Goal: Task Accomplishment & Management: Complete application form

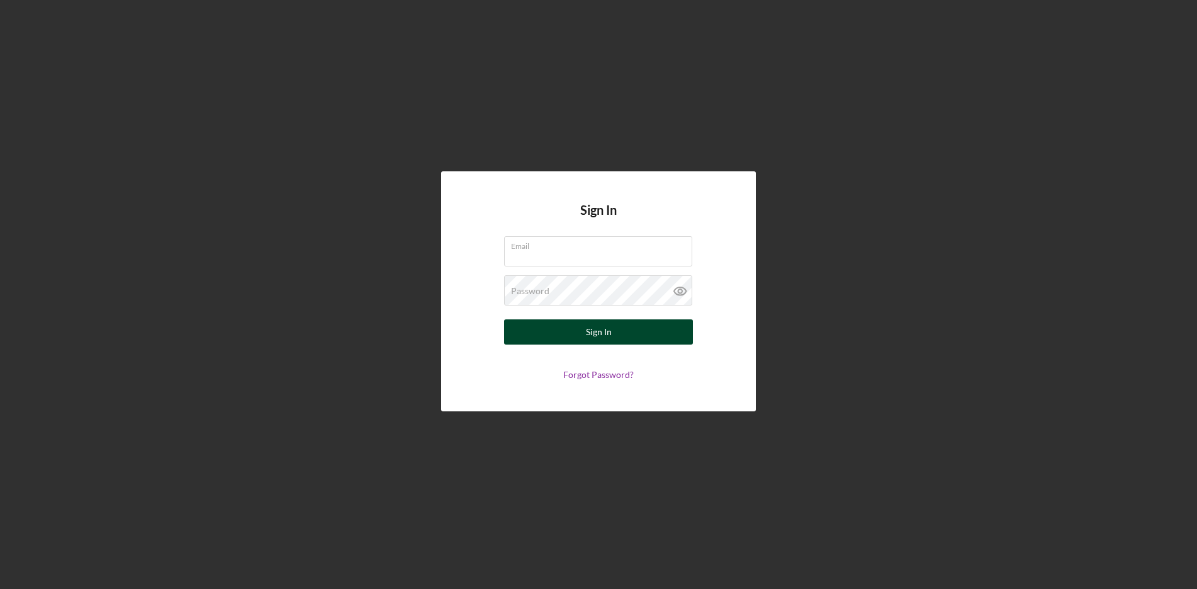
type input "[EMAIL_ADDRESS][DOMAIN_NAME]"
click at [603, 337] on div "Sign In" at bounding box center [599, 331] width 26 height 25
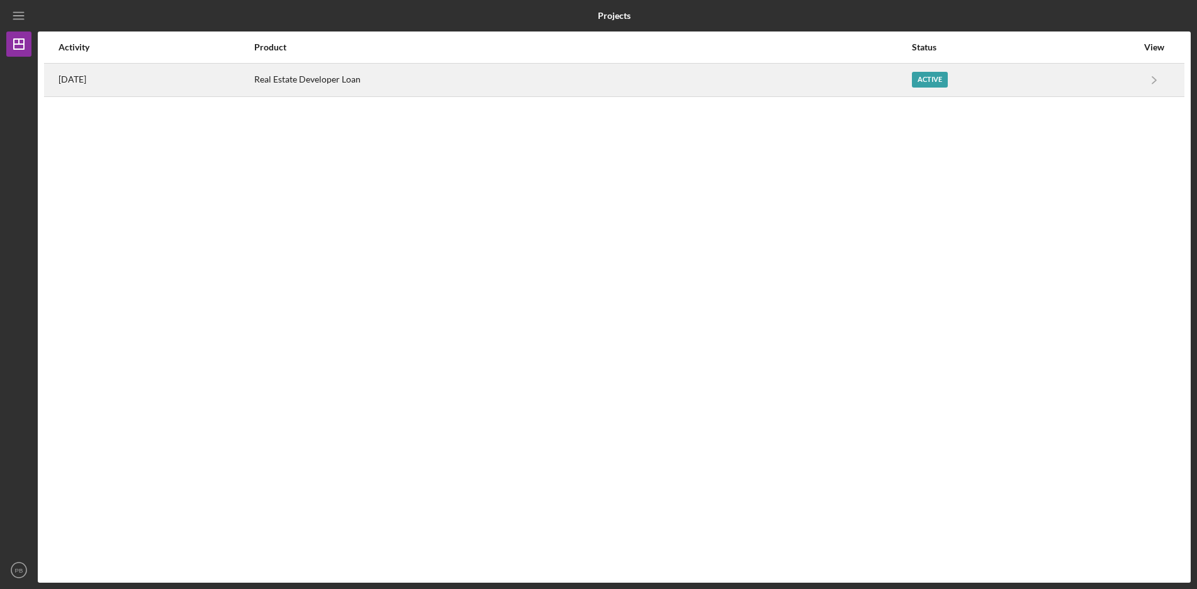
click at [925, 83] on div "Active" at bounding box center [930, 80] width 36 height 16
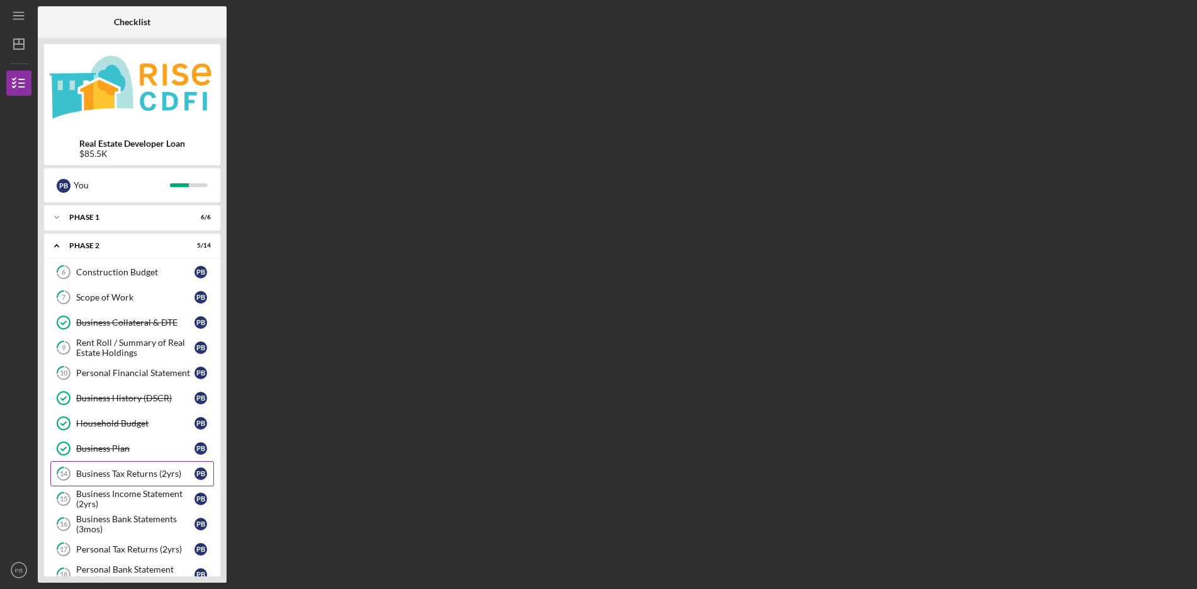
click at [147, 472] on div "Business Tax Returns (2yrs)" at bounding box center [135, 473] width 118 height 10
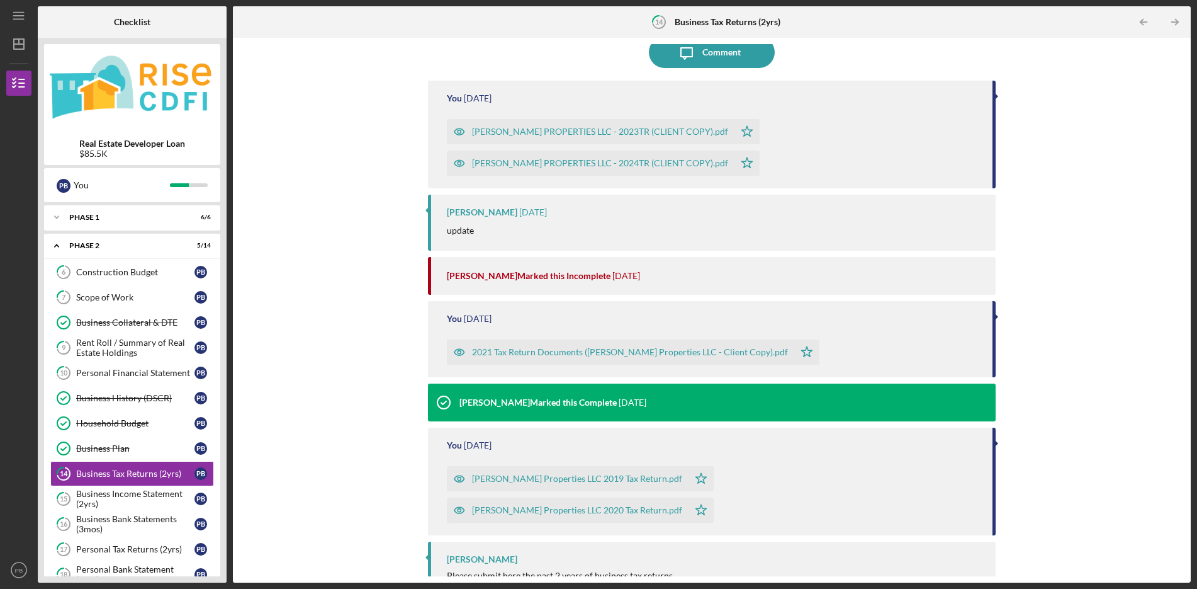
scroll to position [126, 0]
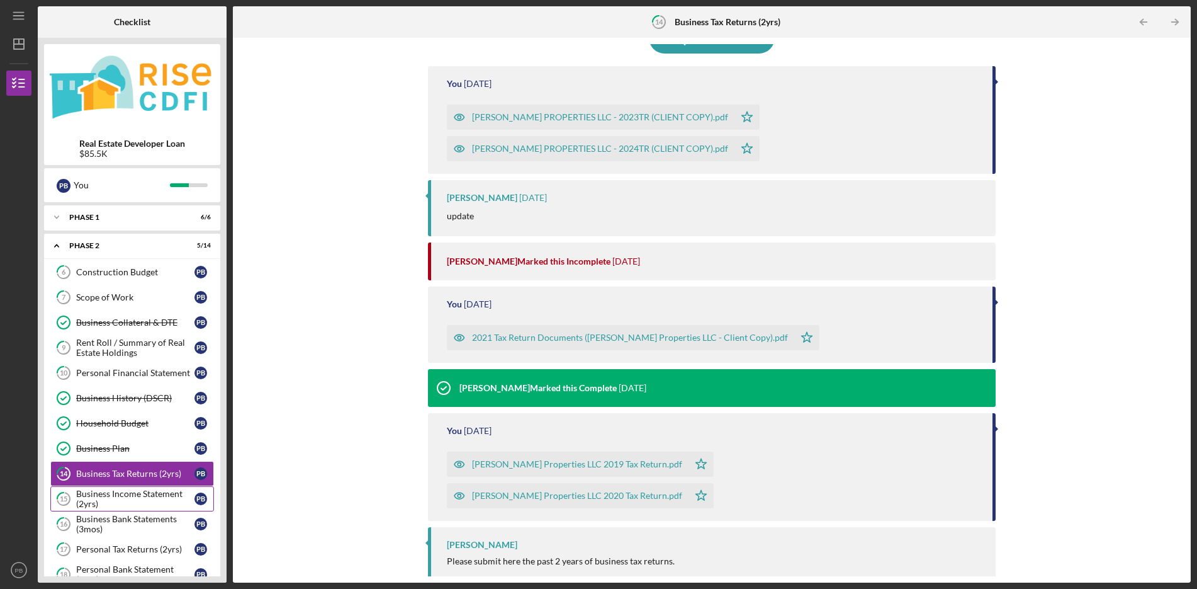
click at [120, 494] on div "Business Income Statement (2yrs)" at bounding box center [135, 499] width 118 height 20
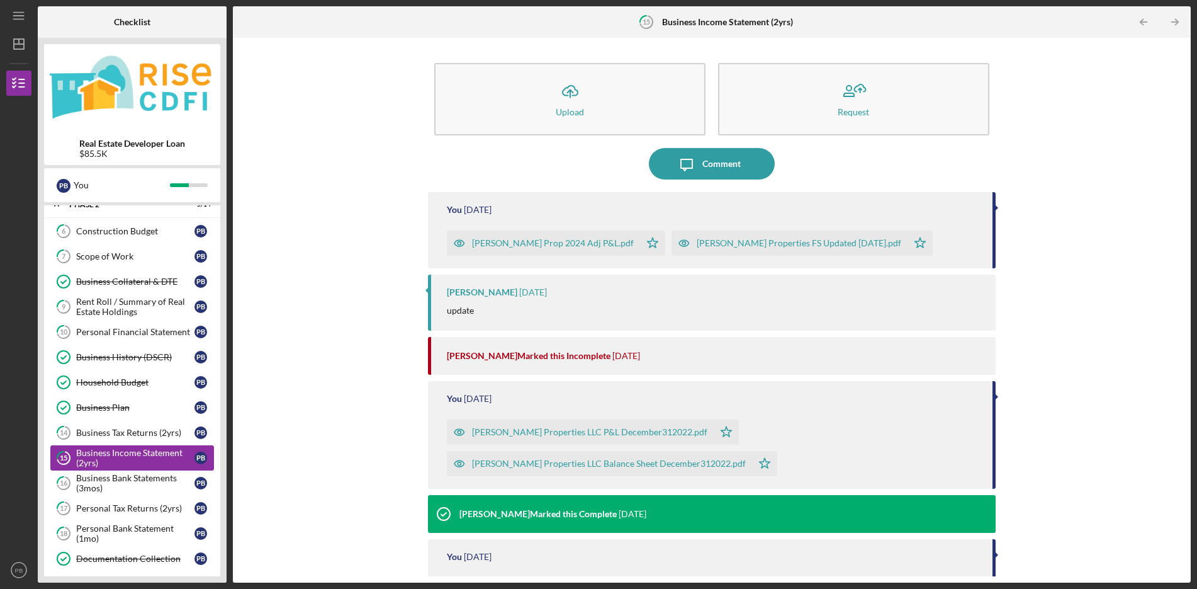
scroll to position [63, 0]
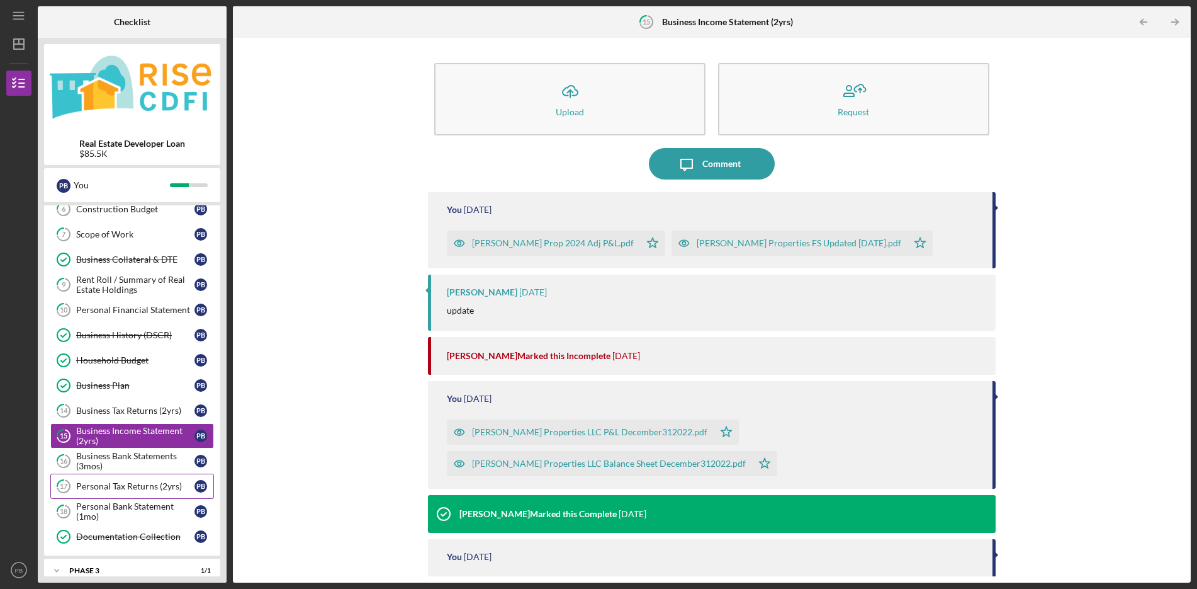
click at [133, 482] on div "Personal Tax Returns (2yrs)" at bounding box center [135, 486] width 118 height 10
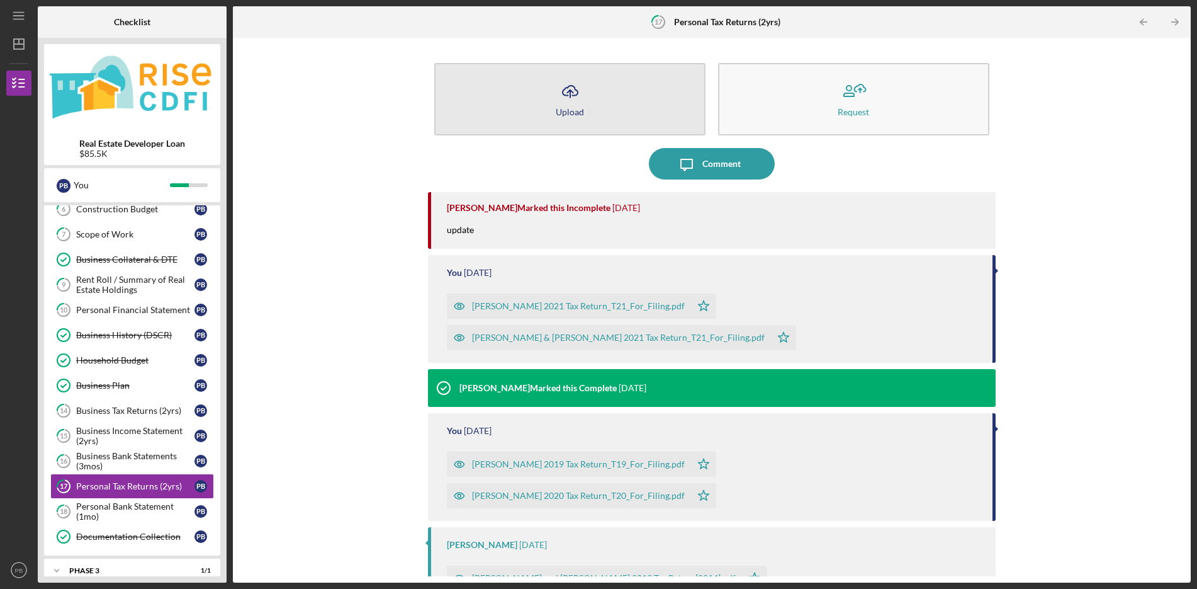
click at [565, 97] on icon "Icon/Upload" at bounding box center [570, 91] width 31 height 31
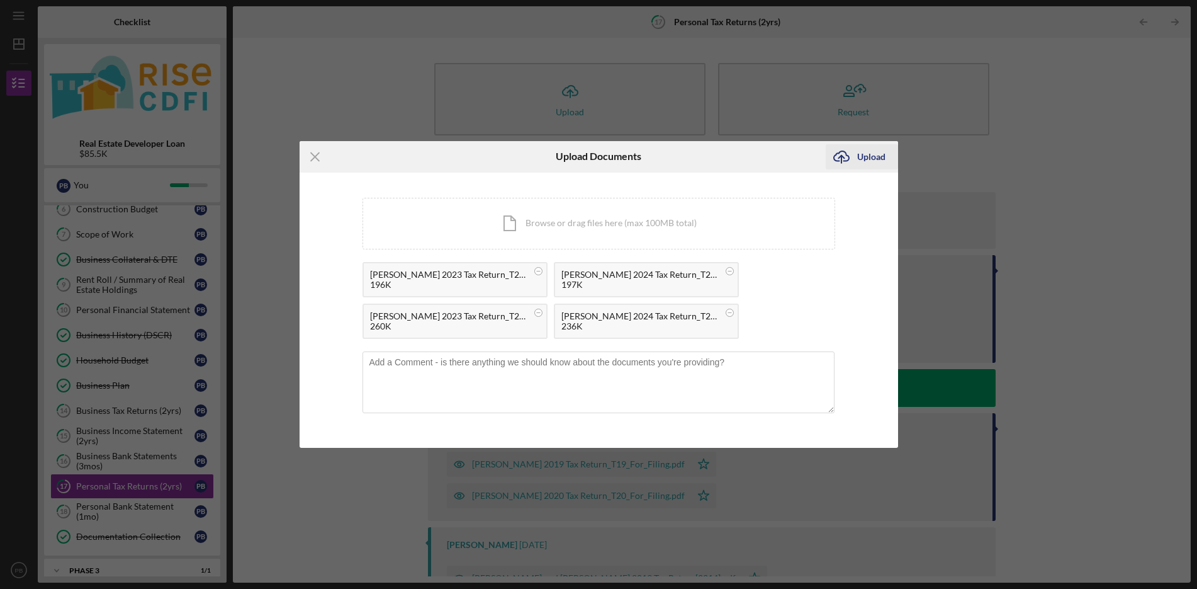
click at [875, 157] on div "Upload" at bounding box center [871, 156] width 28 height 25
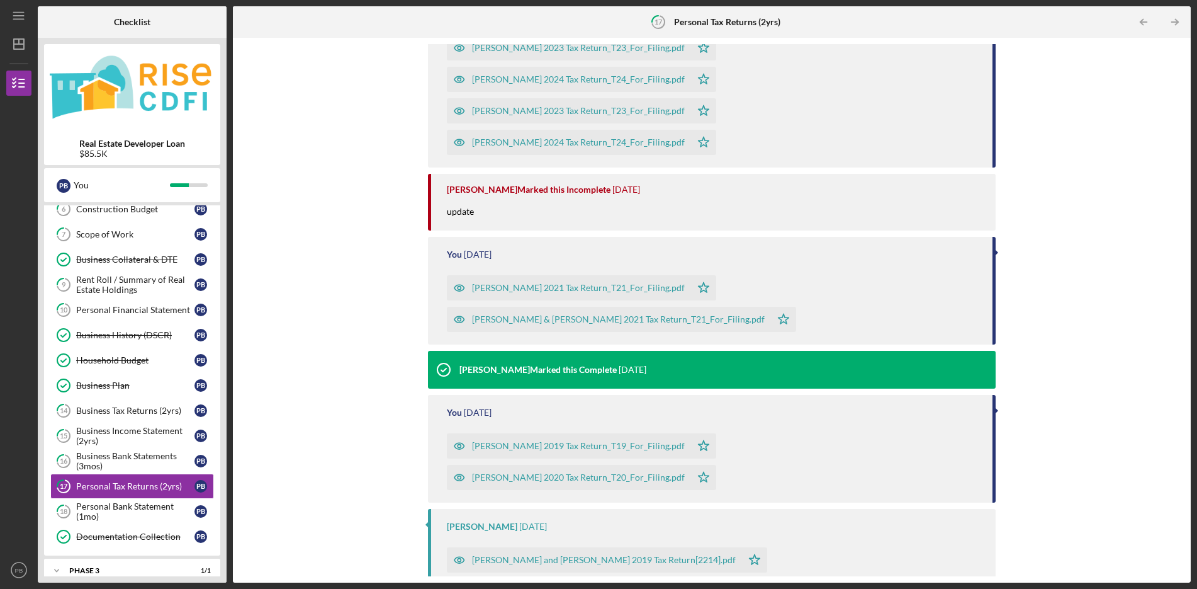
scroll to position [223, 0]
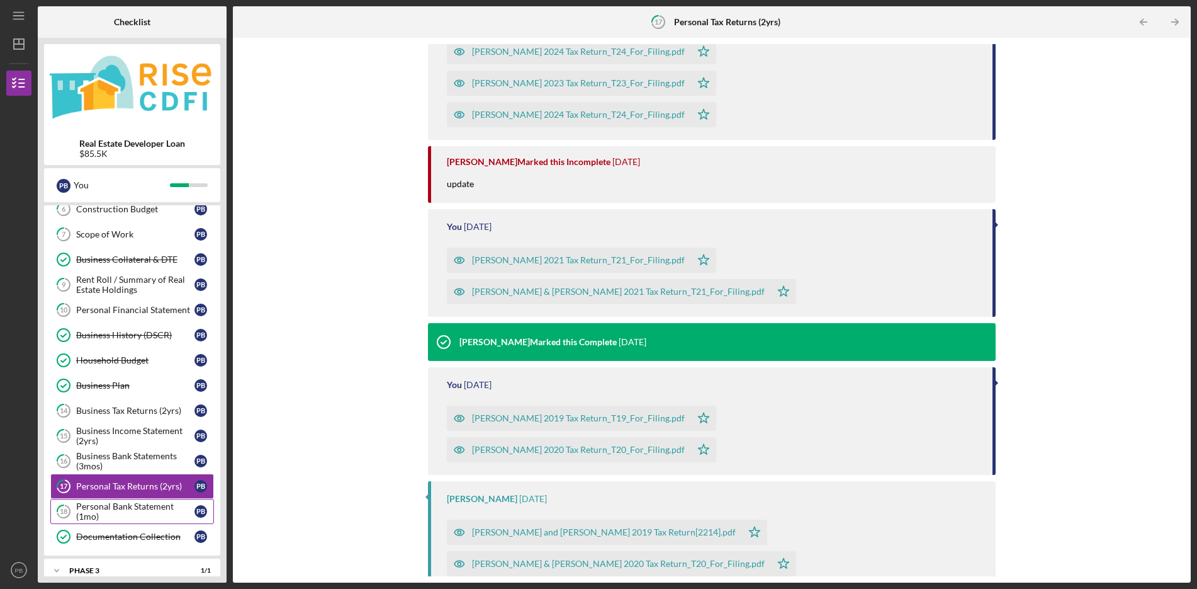
click at [115, 511] on div "Personal Bank Statement (1mo)" at bounding box center [135, 511] width 118 height 20
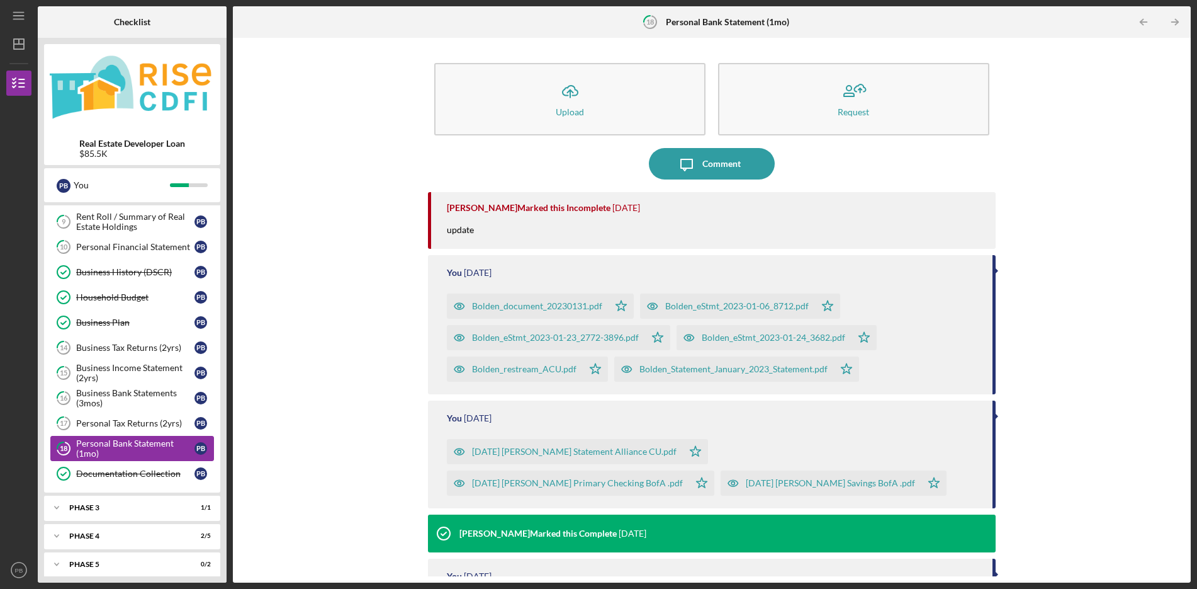
scroll to position [133, 0]
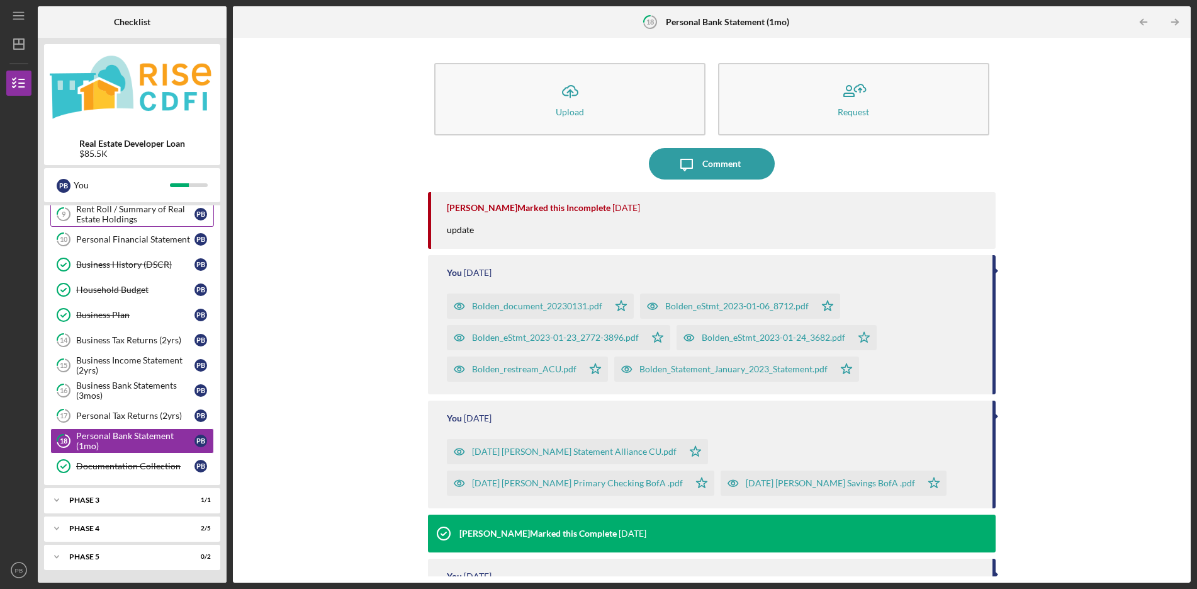
click at [136, 212] on div "Rent Roll / Summary of Real Estate Holdings" at bounding box center [135, 214] width 118 height 20
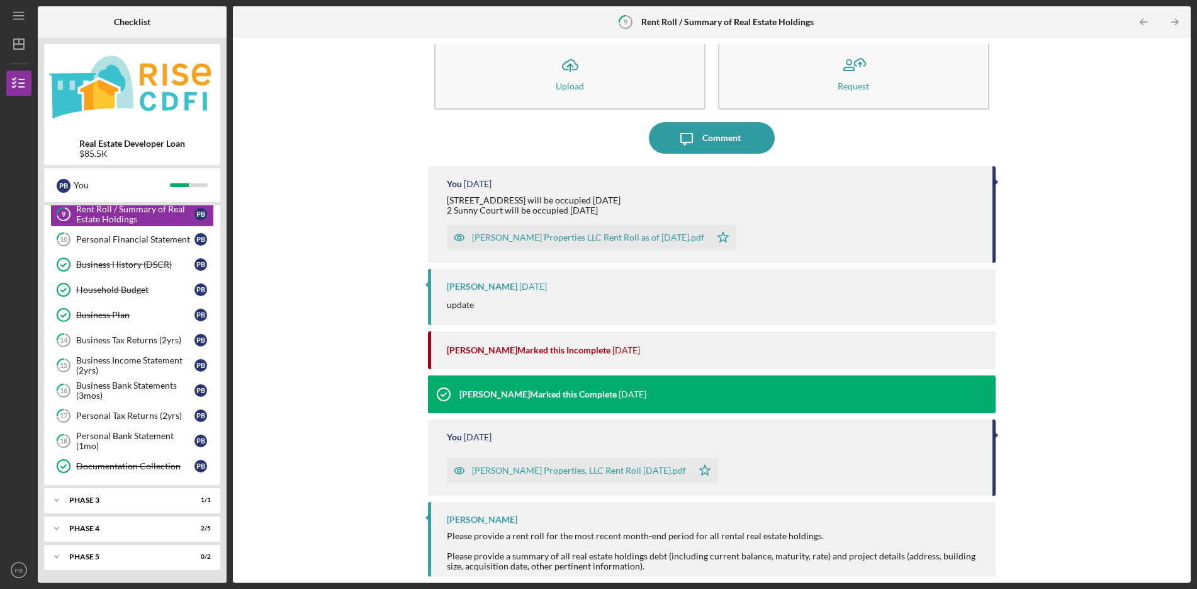
scroll to position [37, 0]
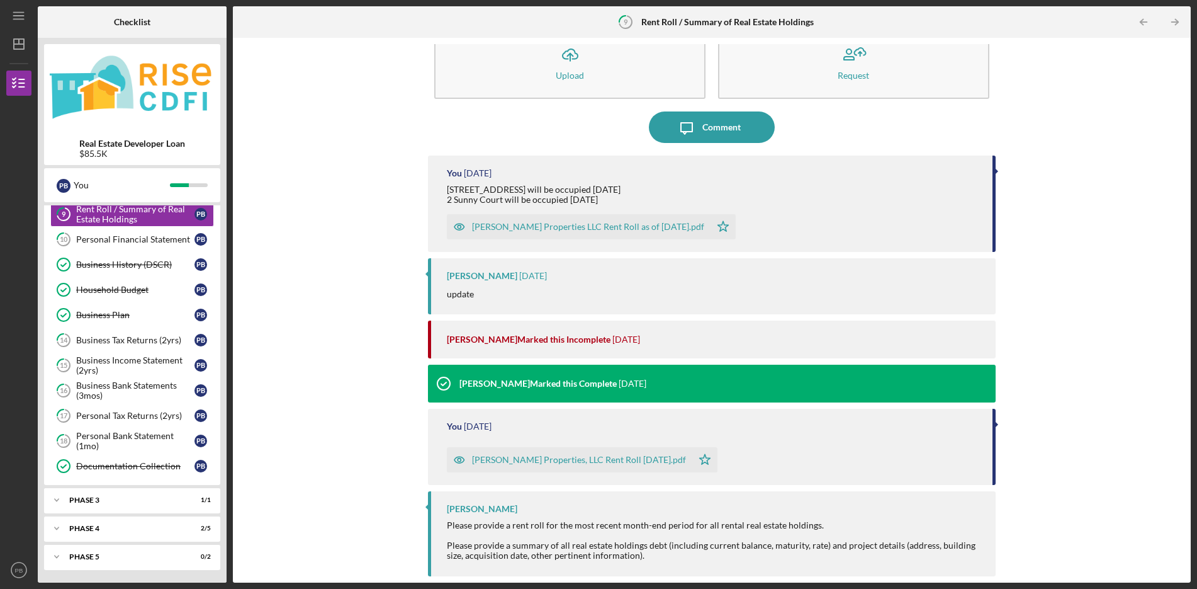
click at [447, 541] on div "Please provide a rent roll for the most recent month-end period for all rental …" at bounding box center [715, 540] width 536 height 40
drag, startPoint x: 447, startPoint y: 546, endPoint x: 649, endPoint y: 563, distance: 202.9
click at [649, 563] on div "[PERSON_NAME] Please provide a rent roll for the most recent month-end period f…" at bounding box center [711, 533] width 567 height 85
copy div "Please provide a summary of all real estate holdings debt (including current ba…"
click at [135, 434] on div "Personal Bank Statement (1mo)" at bounding box center [135, 441] width 118 height 20
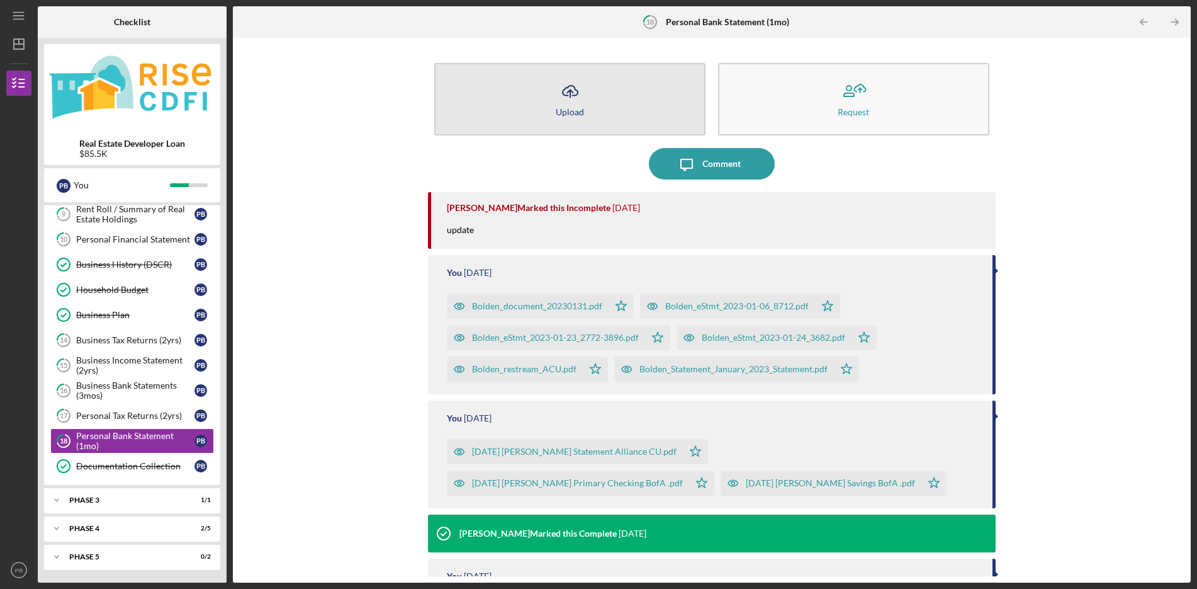
click at [547, 122] on button "Icon/Upload Upload" at bounding box center [569, 99] width 271 height 72
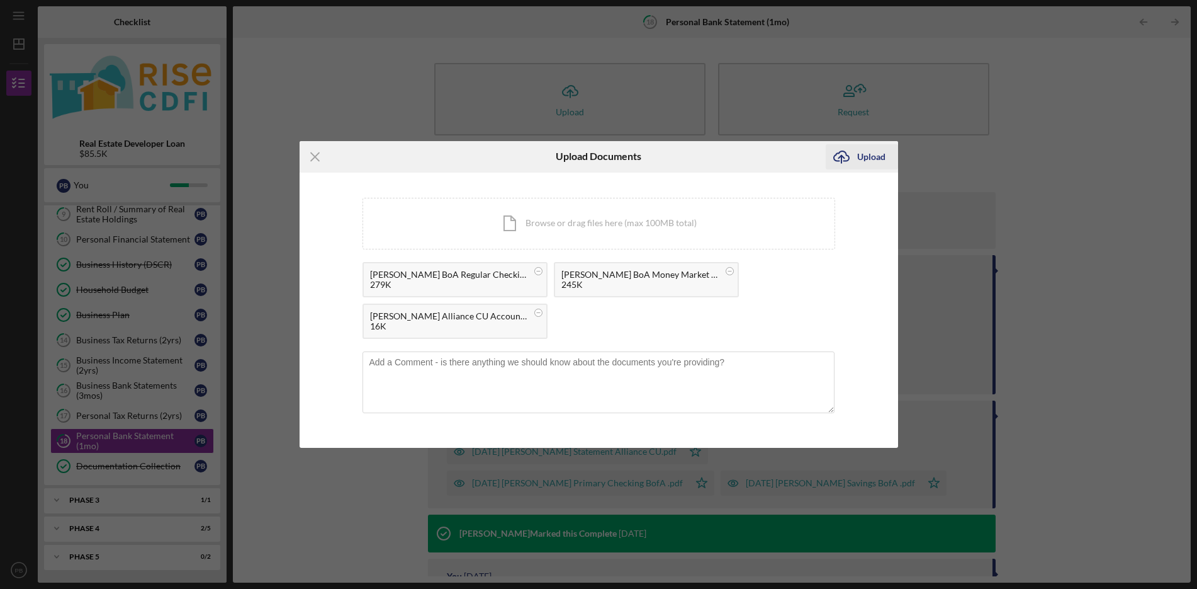
click at [871, 156] on div "Upload" at bounding box center [871, 156] width 28 height 25
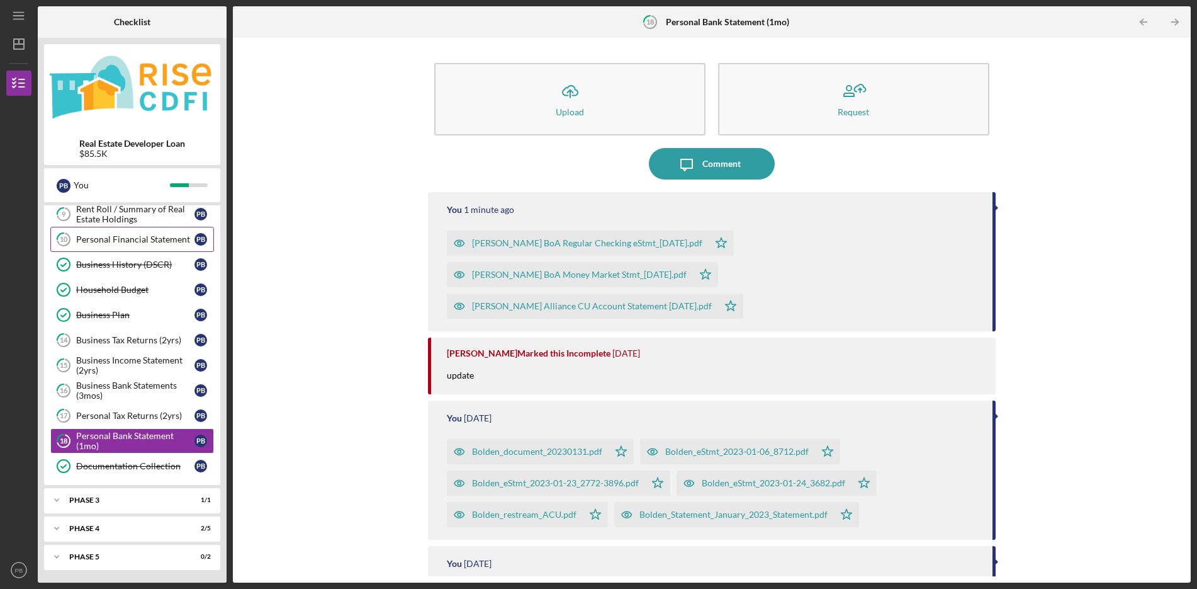
click at [152, 238] on div "Personal Financial Statement" at bounding box center [135, 239] width 118 height 10
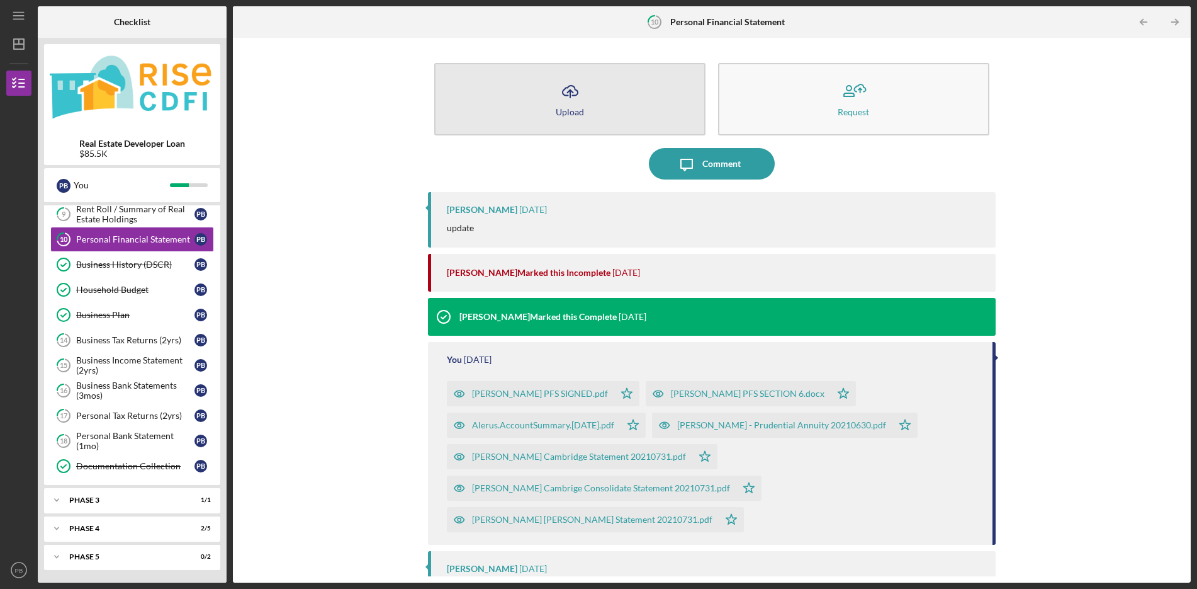
click at [603, 102] on button "Icon/Upload Upload" at bounding box center [569, 99] width 271 height 72
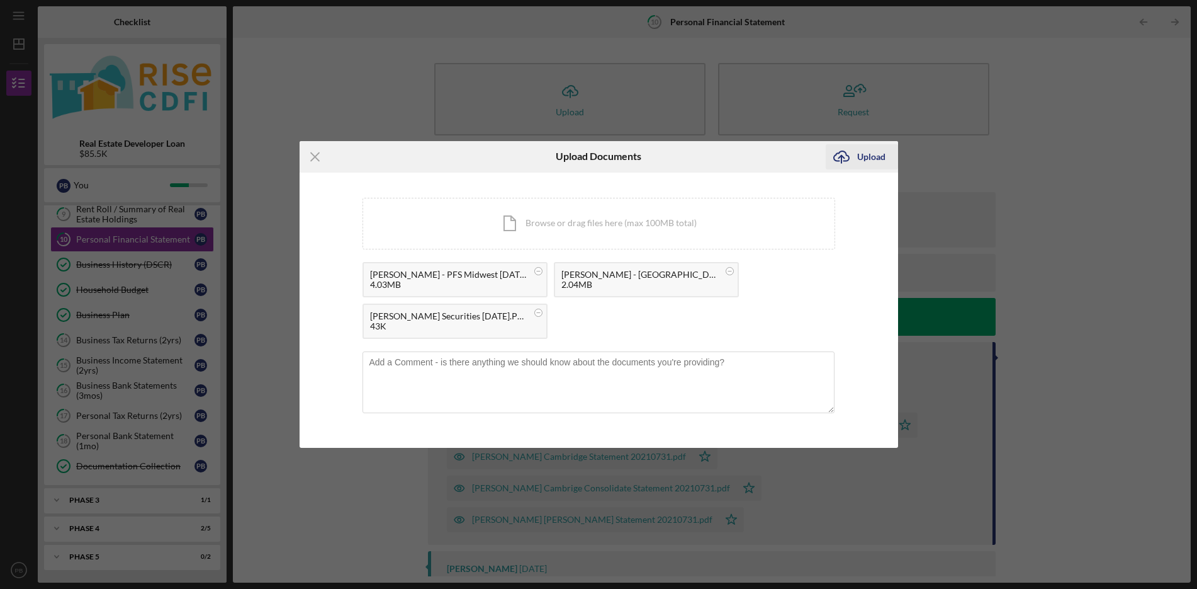
click at [874, 159] on div "Upload" at bounding box center [871, 156] width 28 height 25
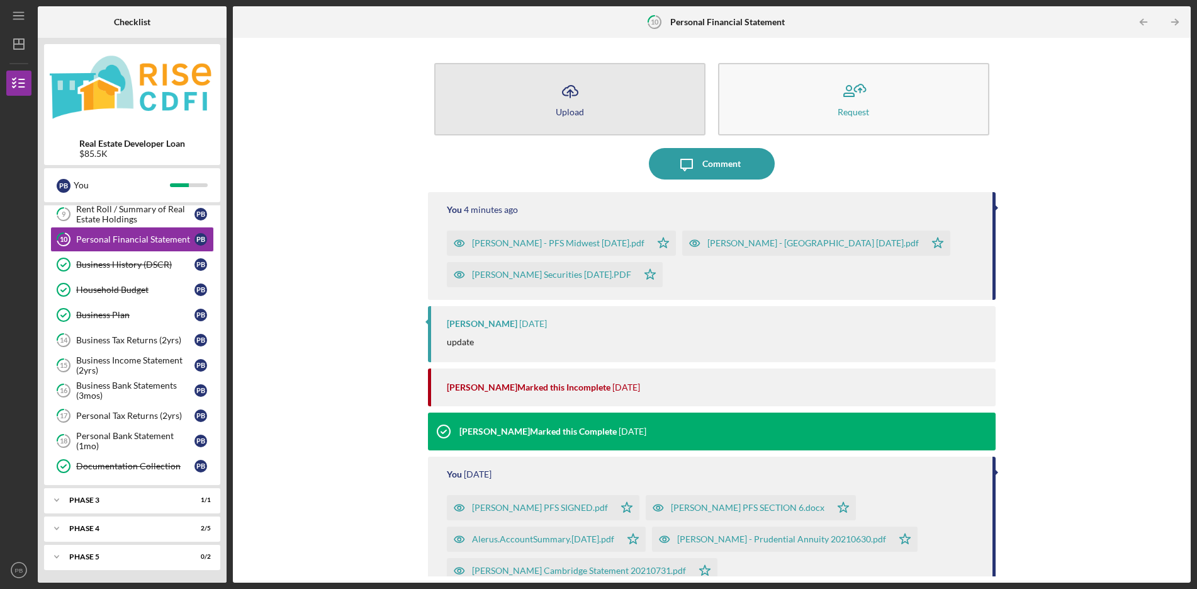
click at [613, 113] on button "Icon/Upload Upload" at bounding box center [569, 99] width 271 height 72
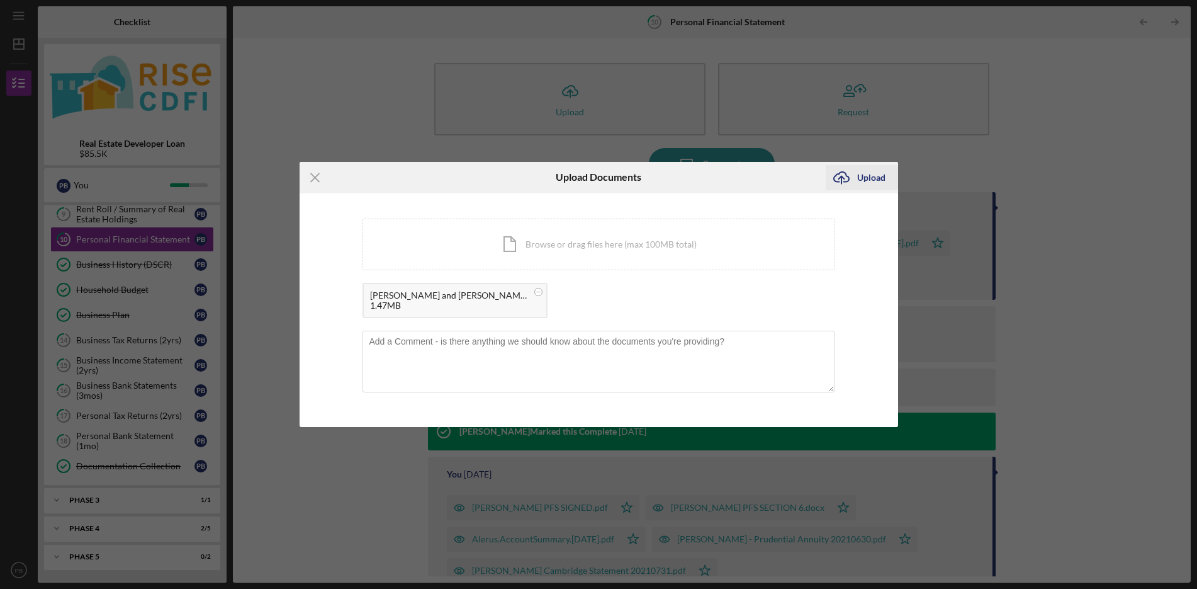
click at [871, 179] on div "Upload" at bounding box center [871, 177] width 28 height 25
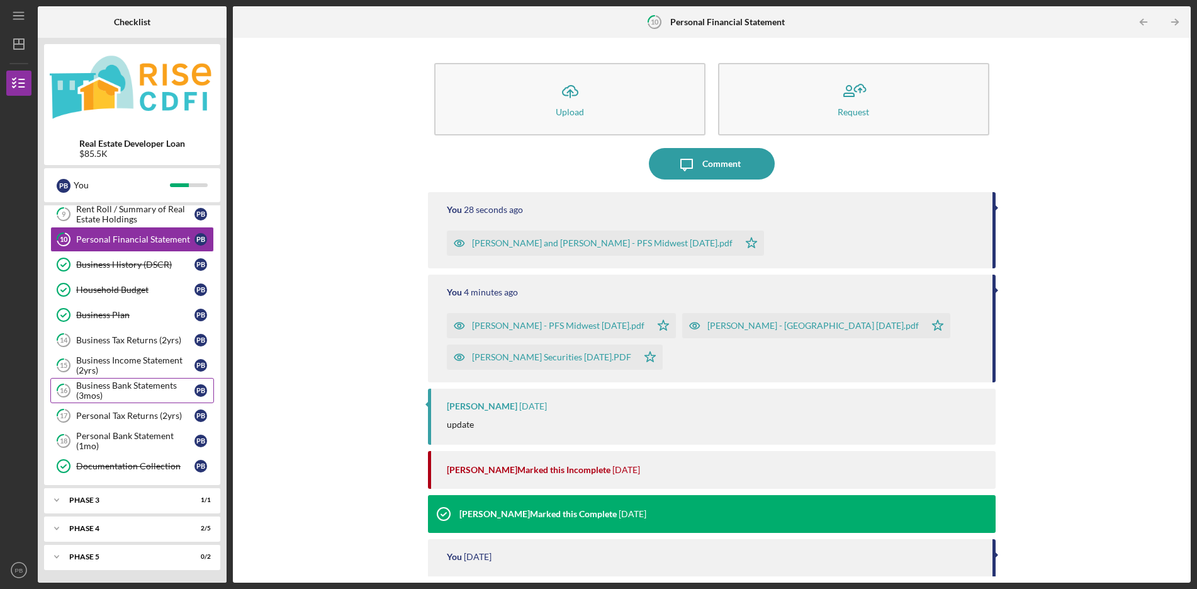
click at [140, 387] on div "Business Bank Statements (3mos)" at bounding box center [135, 390] width 118 height 20
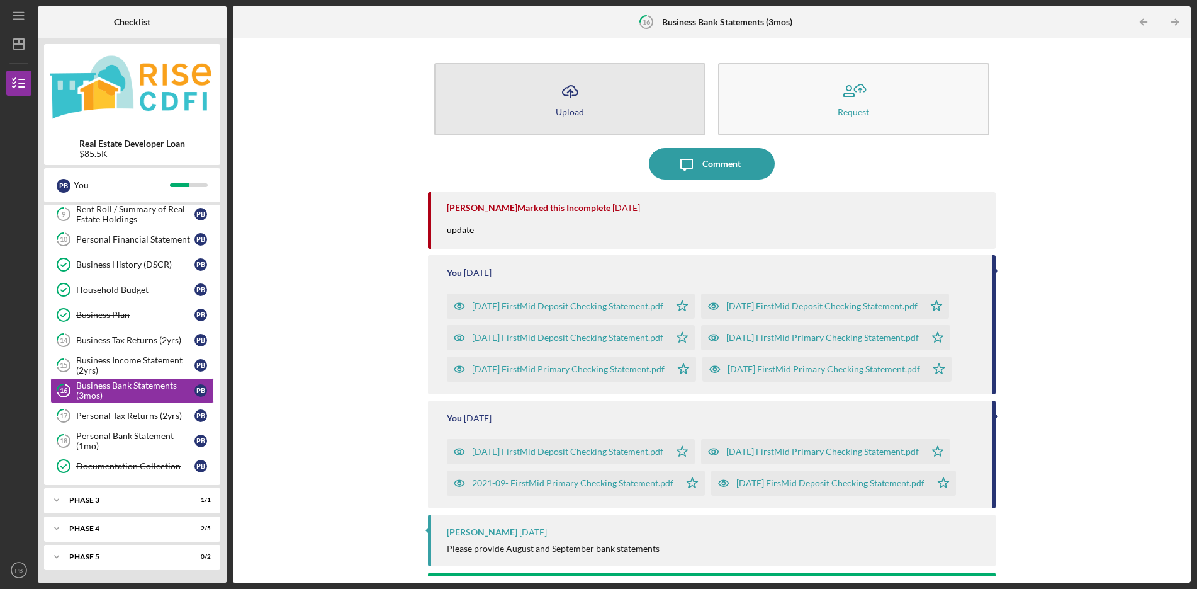
click at [591, 109] on button "Icon/Upload Upload" at bounding box center [569, 99] width 271 height 72
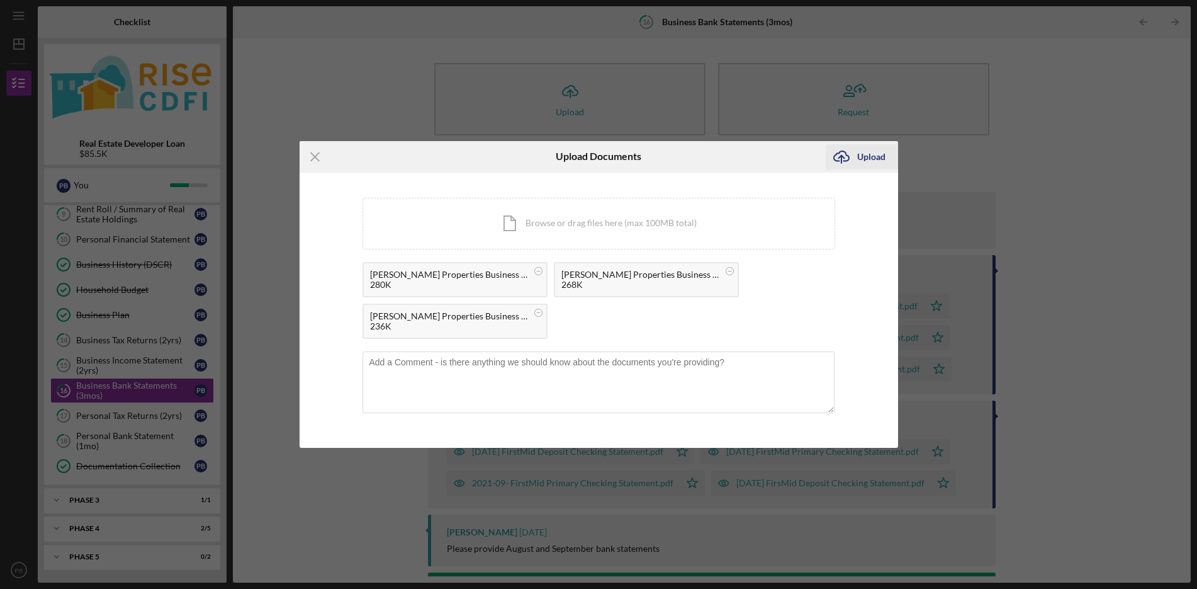
click at [880, 156] on div "Upload" at bounding box center [871, 156] width 28 height 25
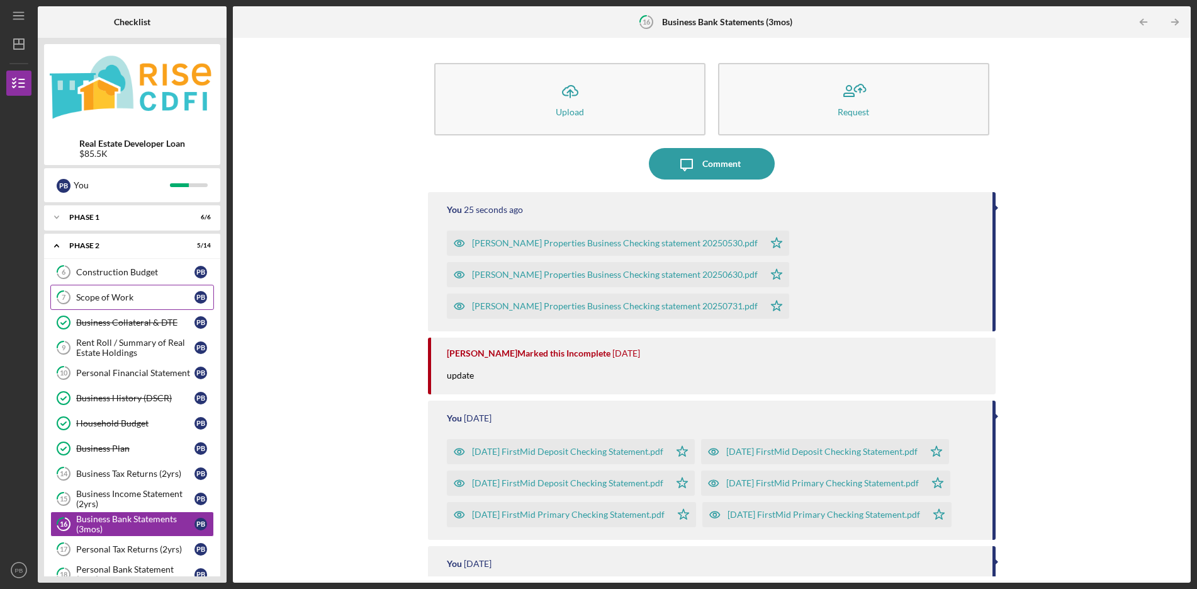
click at [123, 300] on div "Scope of Work" at bounding box center [135, 297] width 118 height 10
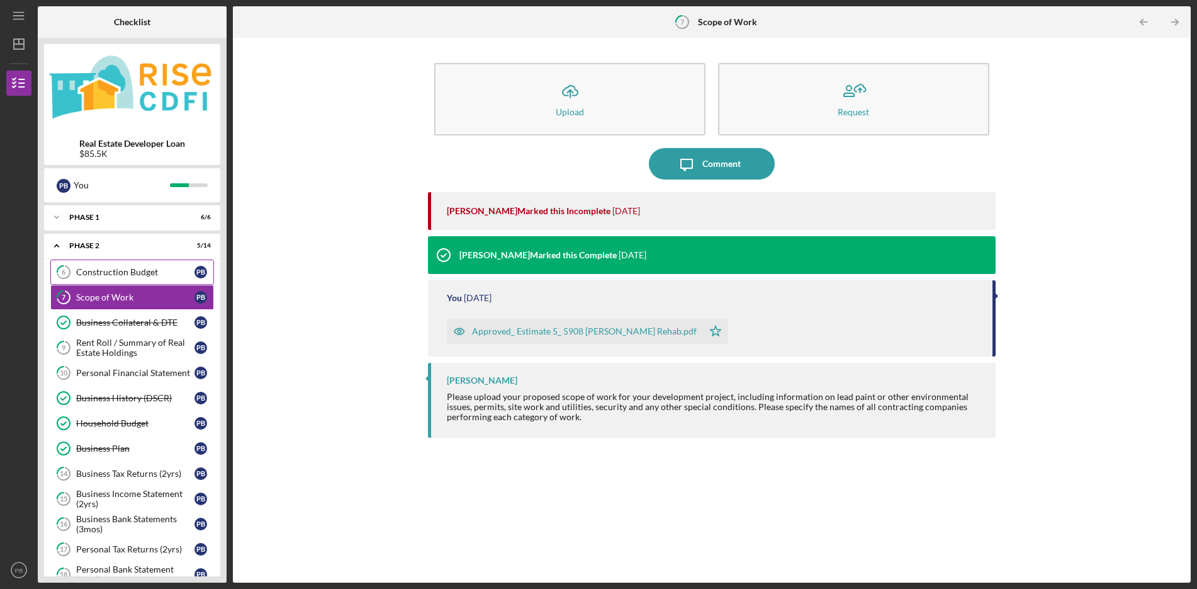
click at [110, 275] on div "Construction Budget" at bounding box center [135, 272] width 118 height 10
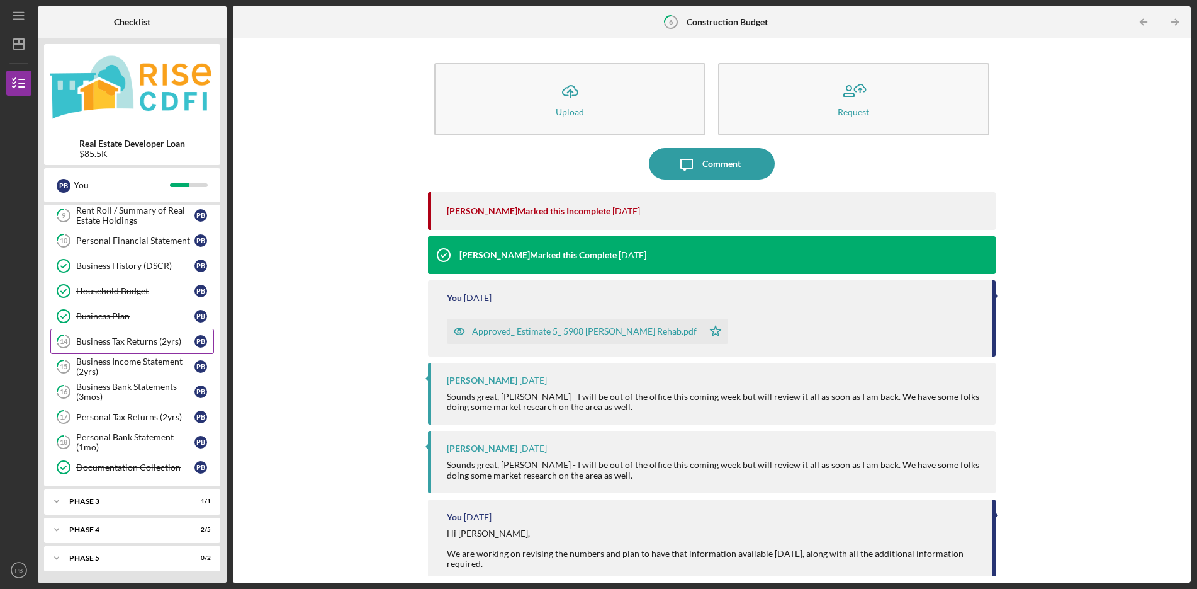
scroll to position [133, 0]
click at [88, 186] on div "You" at bounding box center [122, 184] width 96 height 21
click at [20, 14] on icon "Icon/Menu" at bounding box center [19, 16] width 28 height 28
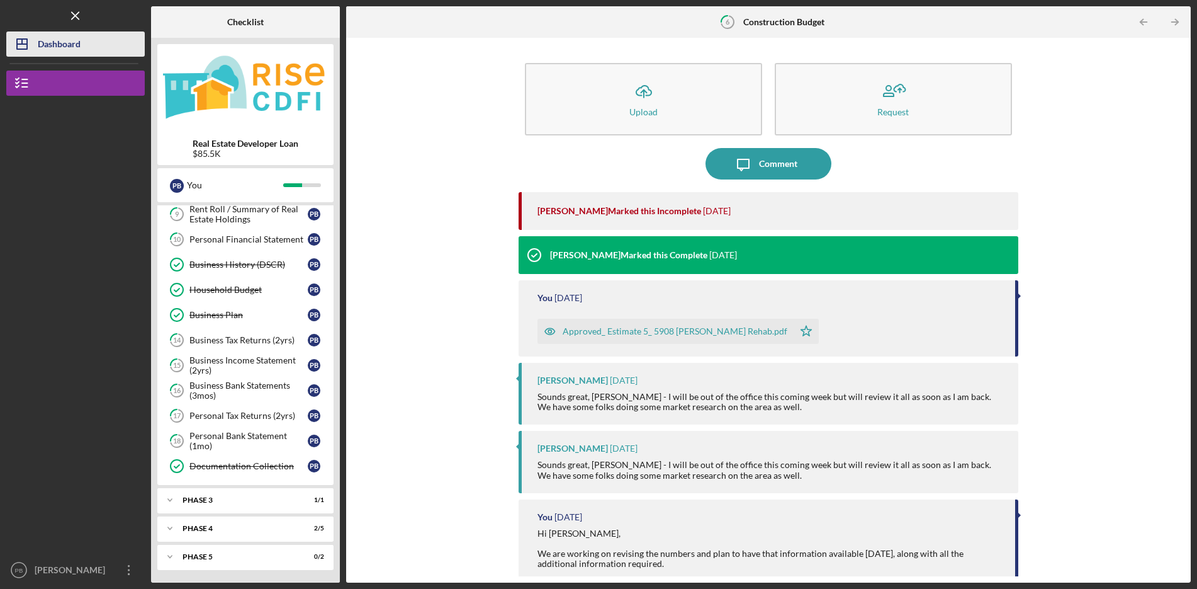
click at [22, 46] on icon "Icon/Dashboard" at bounding box center [21, 43] width 31 height 31
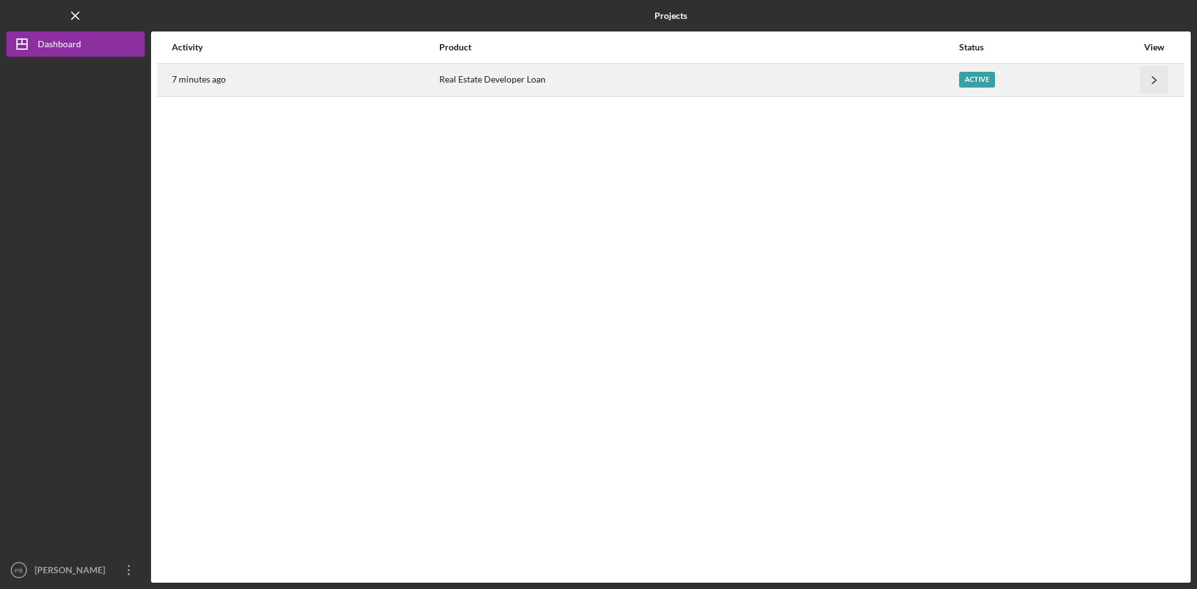
click at [1153, 81] on icon "Icon/Navigate" at bounding box center [1155, 79] width 28 height 28
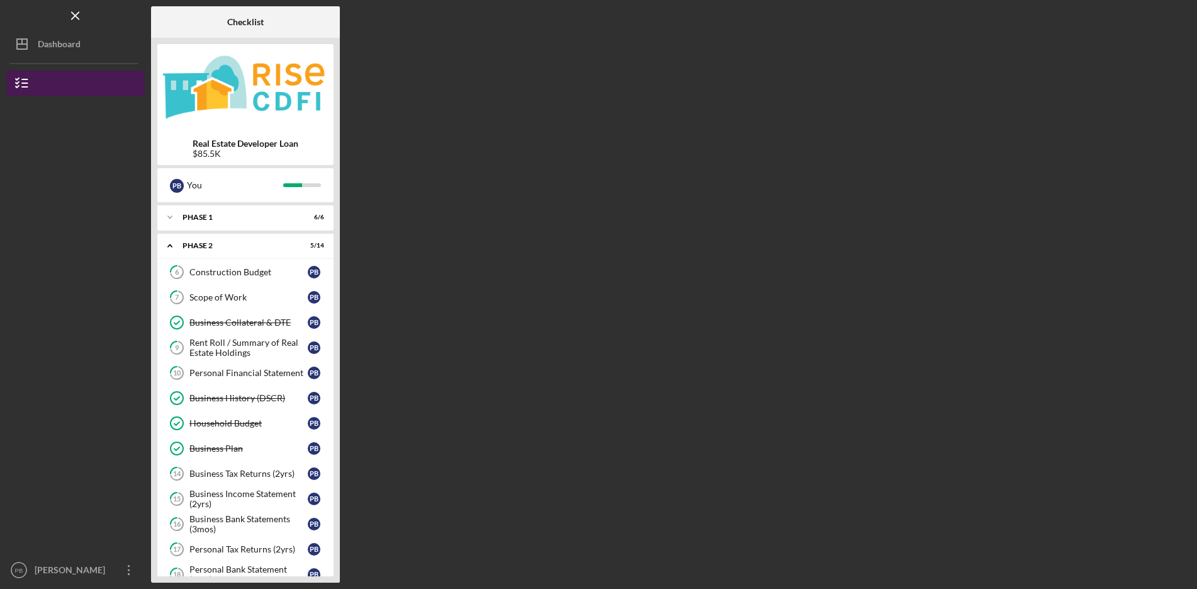
click at [25, 79] on line "button" at bounding box center [25, 79] width 6 height 0
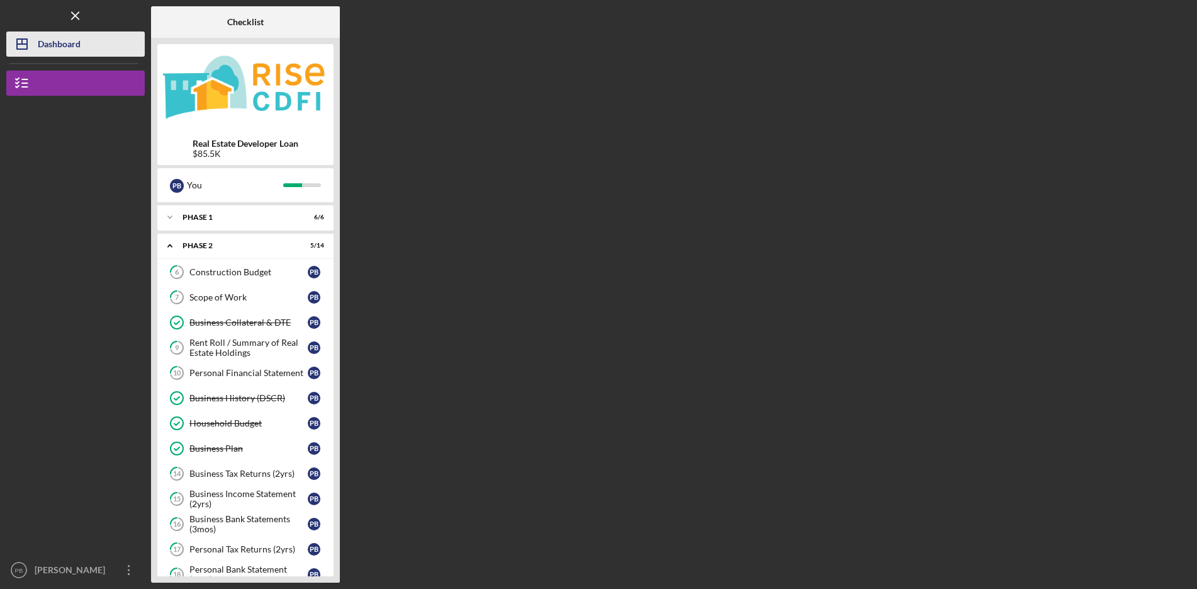
click at [69, 42] on div "Dashboard" at bounding box center [59, 45] width 43 height 28
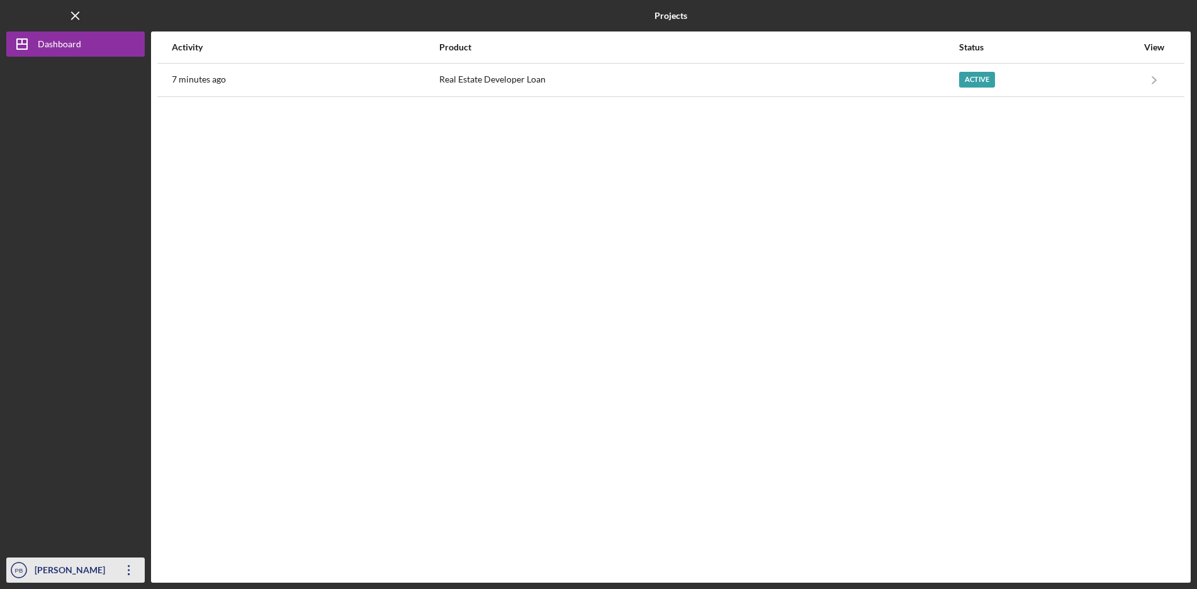
click at [77, 569] on div "[PERSON_NAME]" at bounding box center [72, 571] width 82 height 28
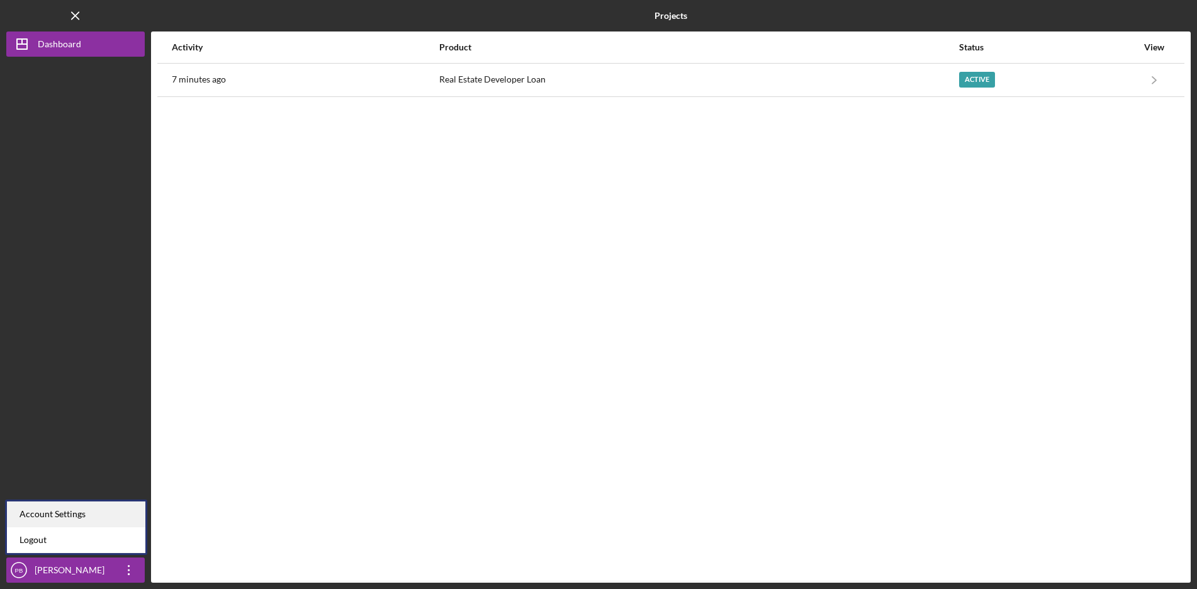
click at [98, 518] on div "Account Settings" at bounding box center [76, 514] width 139 height 26
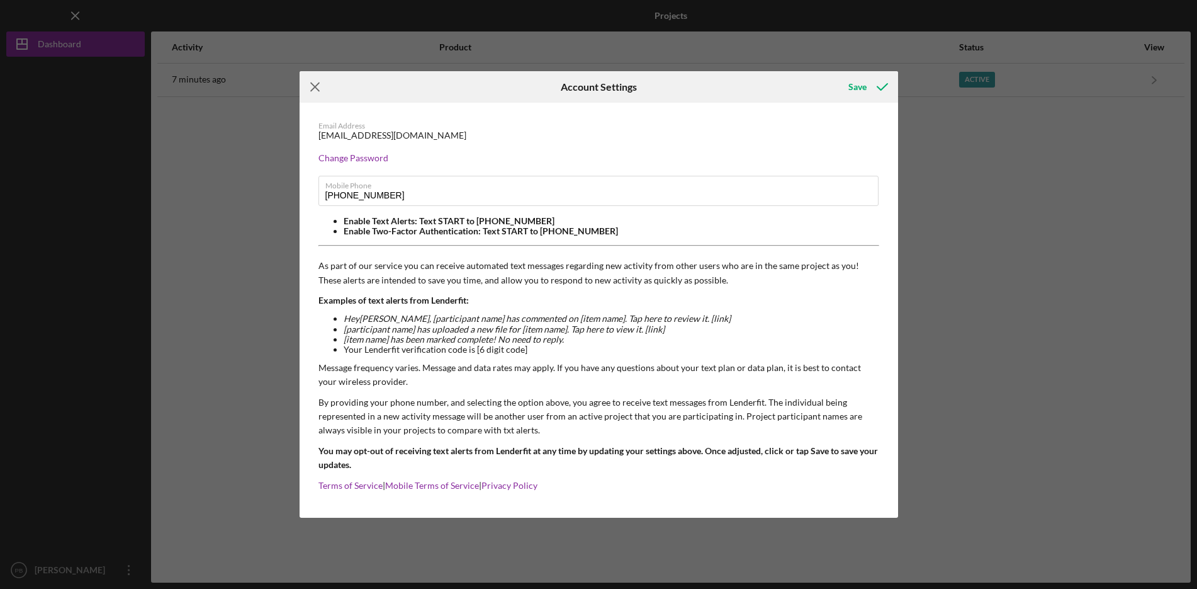
click at [312, 88] on icon "Icon/Menu Close" at bounding box center [315, 86] width 31 height 31
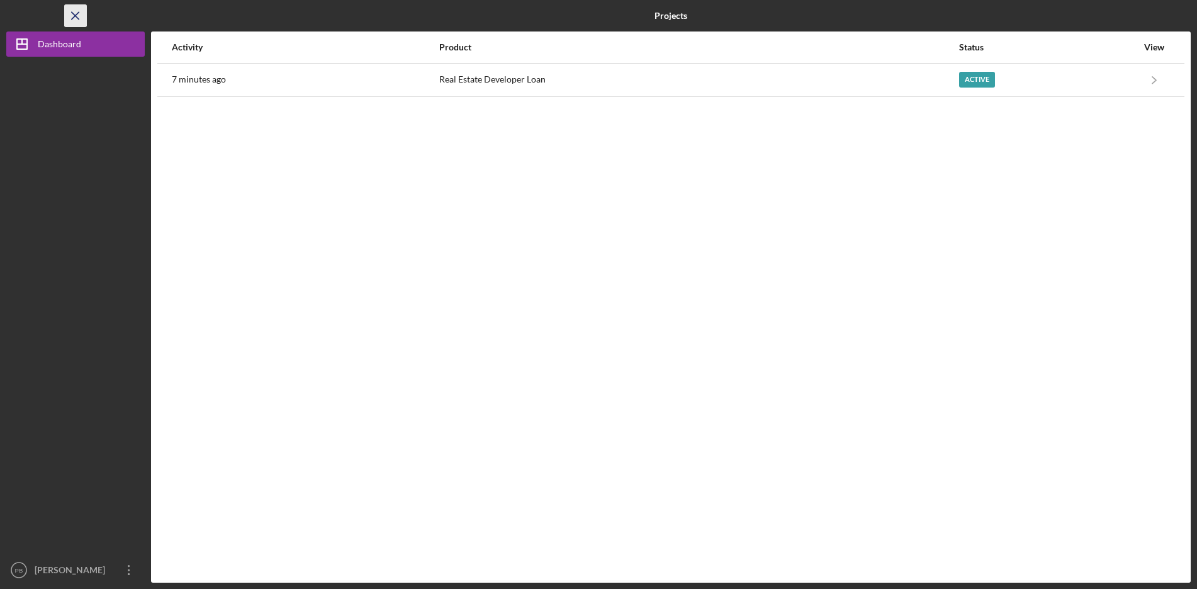
click at [72, 16] on icon "Icon/Menu Close" at bounding box center [76, 16] width 28 height 28
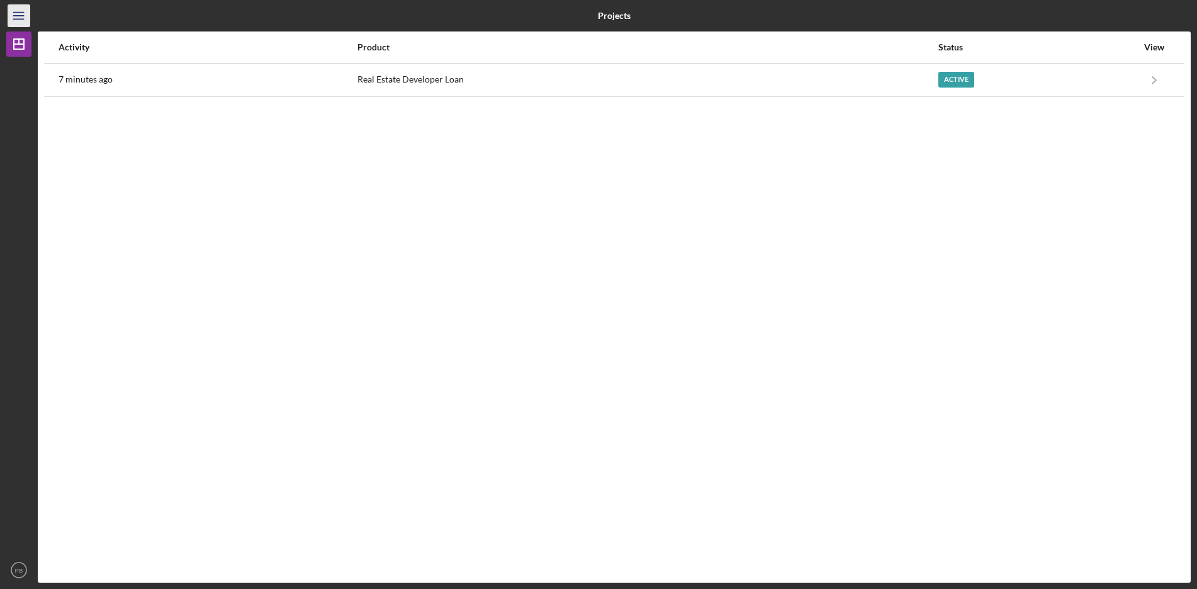
click at [21, 16] on icon "Icon/Menu" at bounding box center [19, 16] width 28 height 28
